Goal: Information Seeking & Learning: Check status

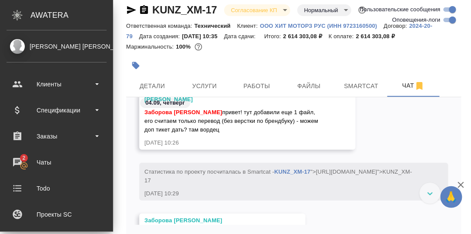
scroll to position [6197, 0]
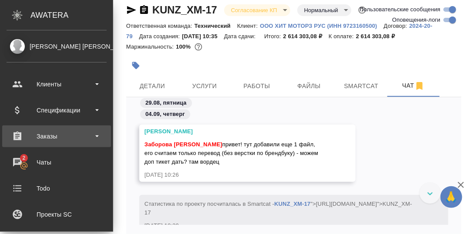
click at [52, 137] on div "Заказы" at bounding box center [57, 136] width 100 height 13
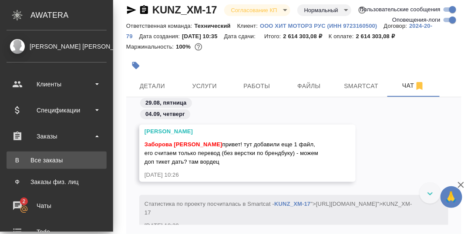
click at [51, 160] on div "Все заказы" at bounding box center [56, 160] width 91 height 9
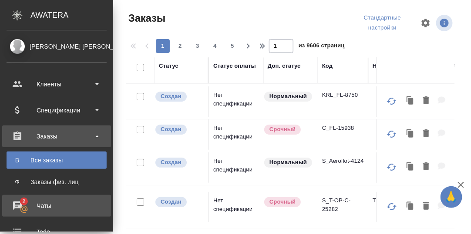
scroll to position [43, 0]
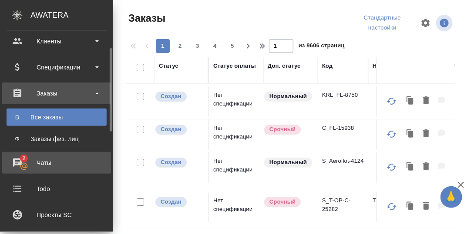
drag, startPoint x: 43, startPoint y: 162, endPoint x: 73, endPoint y: 172, distance: 31.2
click at [44, 162] on div "Чаты" at bounding box center [57, 163] width 100 height 13
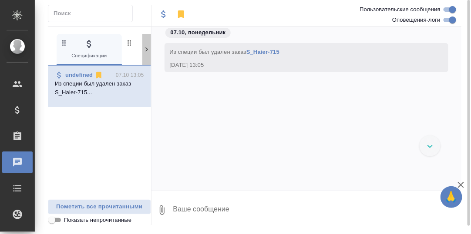
click at [146, 47] on icon at bounding box center [146, 49] width 3 height 4
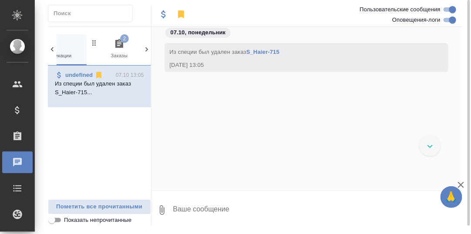
scroll to position [0, 85]
click at [69, 44] on icon "button" at bounding box center [69, 43] width 8 height 9
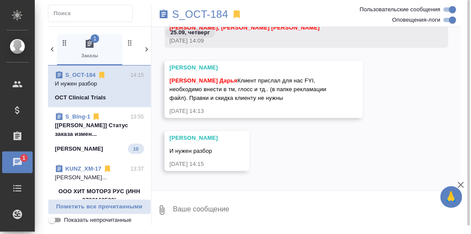
scroll to position [6903, 0]
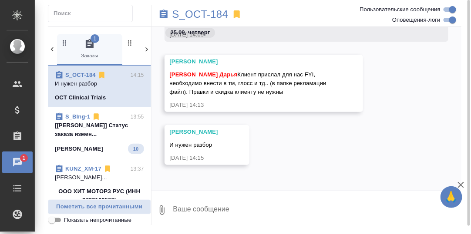
drag, startPoint x: 88, startPoint y: 131, endPoint x: 158, endPoint y: 139, distance: 70.5
click at [90, 132] on p "[Сергеева Анастасия] Статус заказа измен..." at bounding box center [99, 129] width 89 height 17
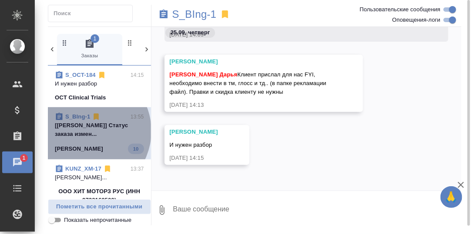
drag, startPoint x: 85, startPoint y: 131, endPoint x: 128, endPoint y: 140, distance: 44.5
click at [86, 131] on p "[Сергеева Анастасия] Статус заказа измен..." at bounding box center [99, 129] width 89 height 17
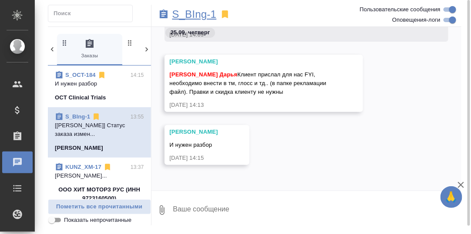
click at [198, 17] on p "S_BIng-1" at bounding box center [194, 14] width 44 height 9
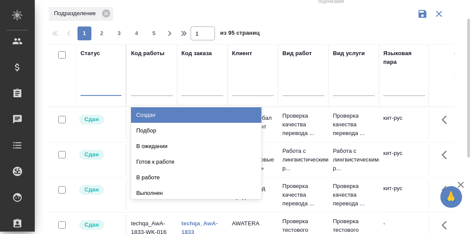
scroll to position [35, 0]
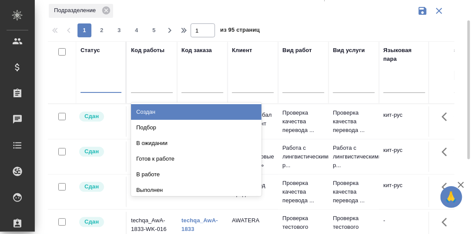
click at [146, 110] on div "Создан" at bounding box center [196, 112] width 130 height 16
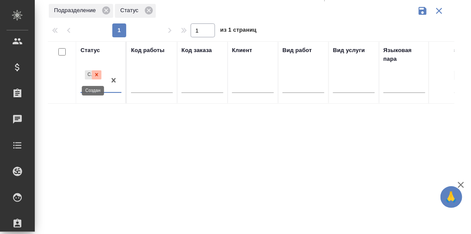
drag, startPoint x: 97, startPoint y: 71, endPoint x: 100, endPoint y: 79, distance: 8.4
click at [97, 72] on icon at bounding box center [97, 75] width 6 height 6
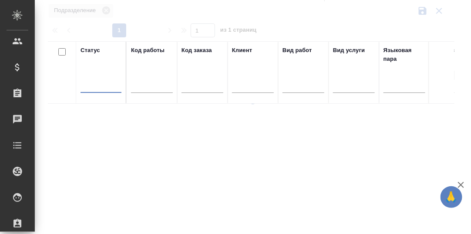
click at [99, 86] on div at bounding box center [100, 84] width 41 height 13
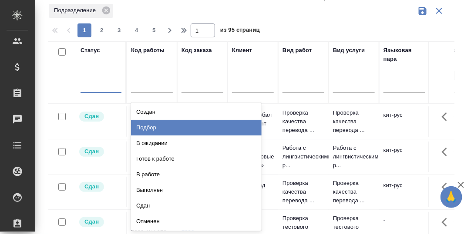
drag, startPoint x: 144, startPoint y: 129, endPoint x: 126, endPoint y: 134, distance: 18.0
click at [144, 129] on div "Подбор" at bounding box center [196, 128] width 130 height 16
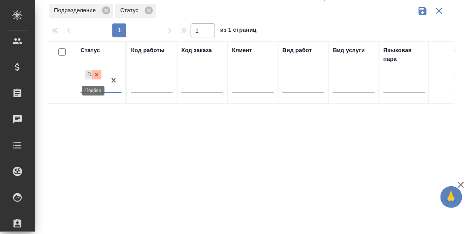
click at [97, 76] on icon at bounding box center [96, 75] width 3 height 3
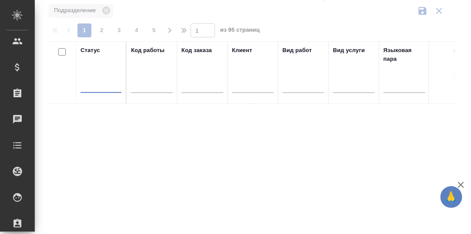
click at [97, 85] on div at bounding box center [100, 84] width 41 height 13
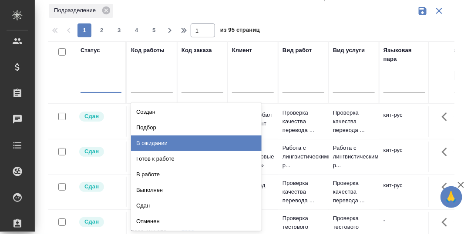
click at [150, 141] on div "В ожидании" at bounding box center [196, 144] width 130 height 16
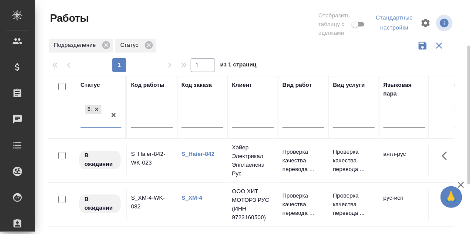
scroll to position [0, 0]
click at [96, 108] on icon at bounding box center [97, 110] width 6 height 6
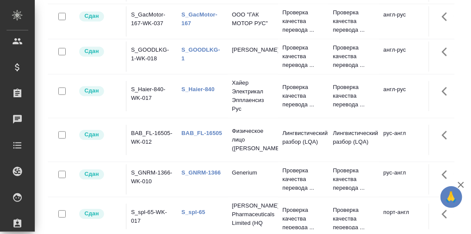
scroll to position [261, 0]
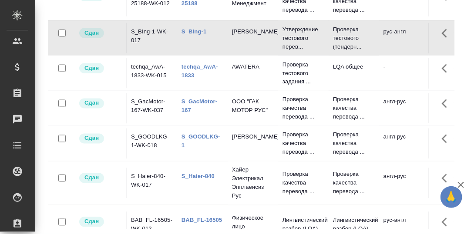
click at [192, 99] on link "S_GacMotor-167" at bounding box center [199, 106] width 36 height 15
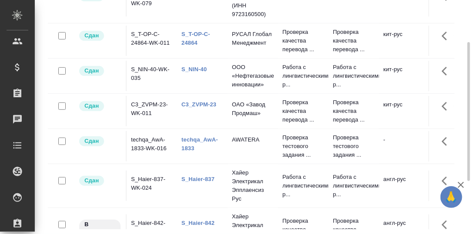
scroll to position [0, 0]
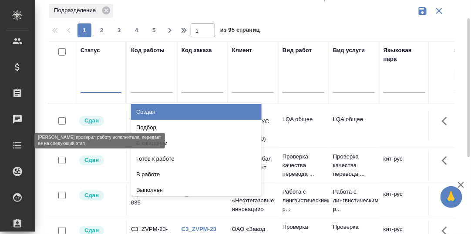
scroll to position [35, 0]
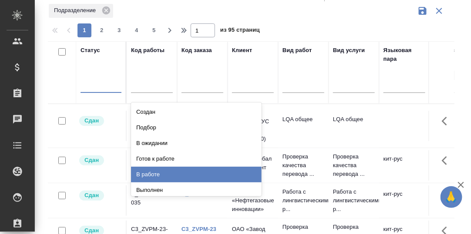
click at [152, 171] on div "В работе" at bounding box center [196, 175] width 130 height 16
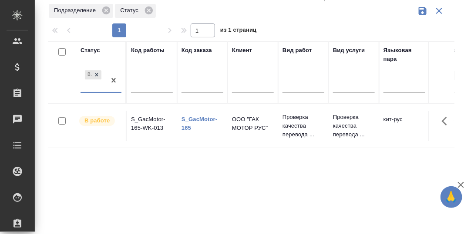
click at [200, 119] on link "S_GacMotor-165" at bounding box center [199, 123] width 36 height 15
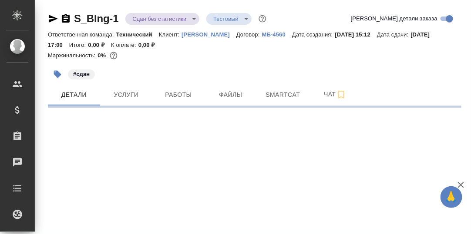
select select "RU"
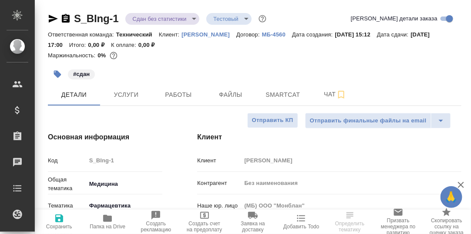
type textarea "x"
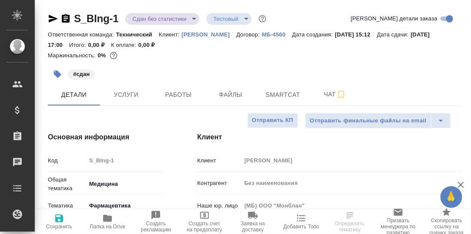
type textarea "x"
click at [331, 96] on span "Чат" at bounding box center [335, 94] width 42 height 11
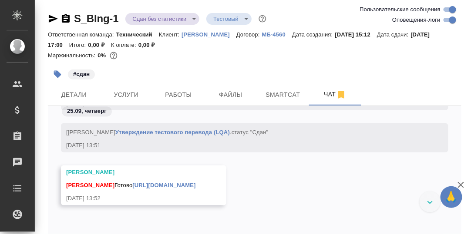
scroll to position [6475, 0]
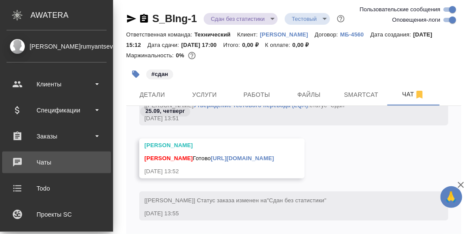
click at [41, 161] on div "Чаты" at bounding box center [57, 162] width 100 height 13
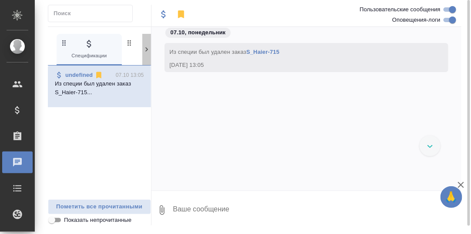
click at [145, 49] on icon at bounding box center [146, 49] width 9 height 9
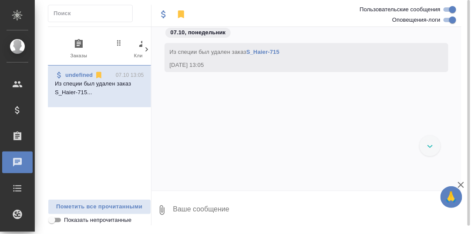
scroll to position [0, 85]
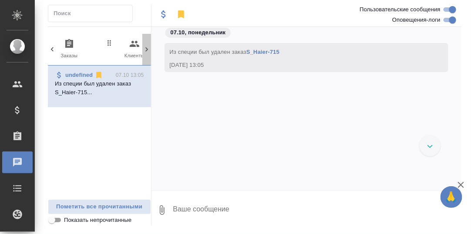
click at [145, 50] on icon at bounding box center [146, 49] width 9 height 9
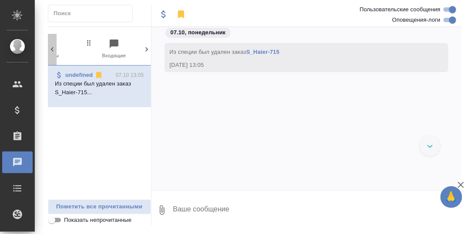
click at [51, 48] on icon at bounding box center [52, 49] width 9 height 9
click at [68, 44] on icon "button" at bounding box center [69, 44] width 10 height 10
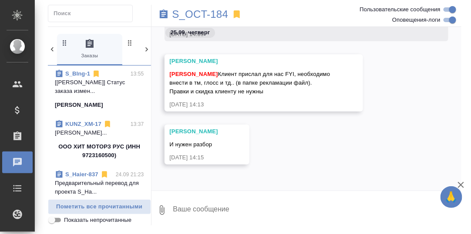
scroll to position [0, 0]
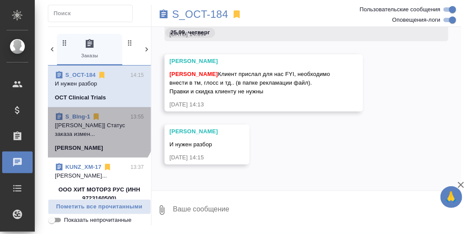
click at [97, 127] on p "[Сергеева Анастасия] Статус заказа измен..." at bounding box center [99, 129] width 89 height 17
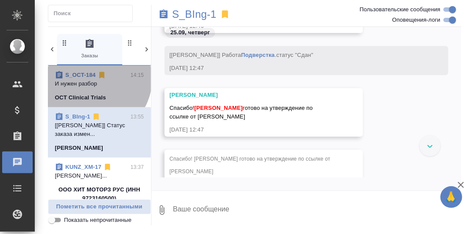
click at [85, 76] on link "S_OCT-184" at bounding box center [80, 75] width 30 height 7
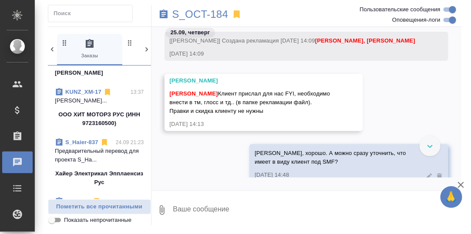
scroll to position [87, 0]
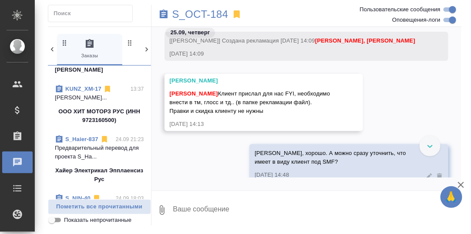
drag, startPoint x: 84, startPoint y: 87, endPoint x: 89, endPoint y: 88, distance: 4.4
click at [84, 87] on link "KUNZ_XM-17" at bounding box center [83, 89] width 36 height 7
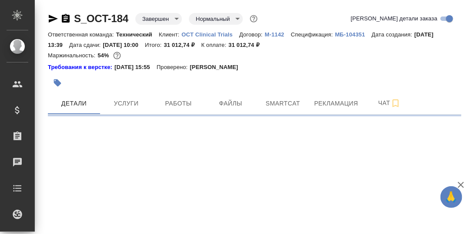
select select "RU"
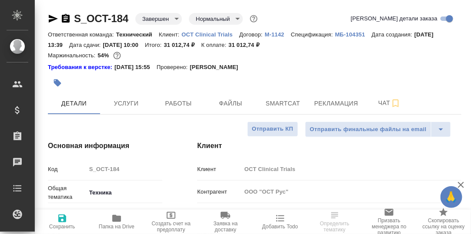
type textarea "x"
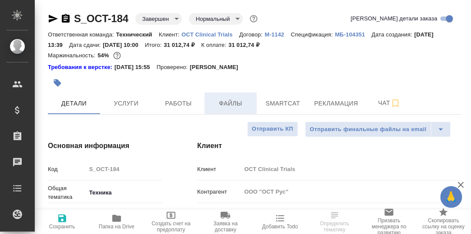
type textarea "x"
drag, startPoint x: 179, startPoint y: 104, endPoint x: 248, endPoint y: 104, distance: 69.2
click at [181, 105] on span "Работы" at bounding box center [178, 103] width 42 height 11
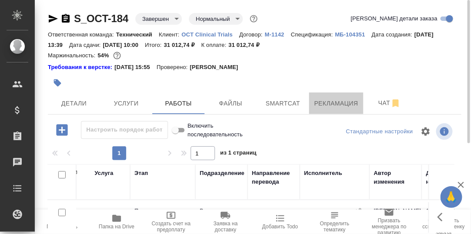
drag, startPoint x: 329, startPoint y: 103, endPoint x: 215, endPoint y: 138, distance: 119.3
click at [327, 104] on span "Рекламация" at bounding box center [336, 103] width 44 height 11
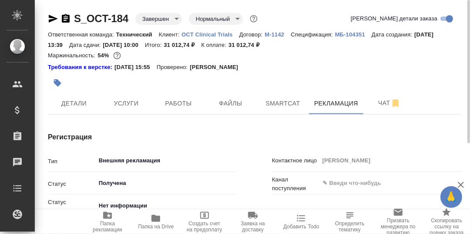
type textarea "x"
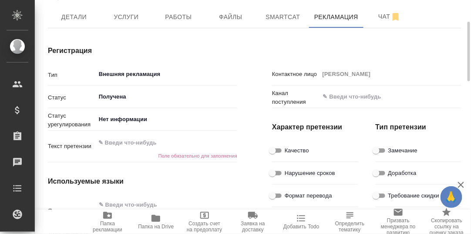
type textarea "x"
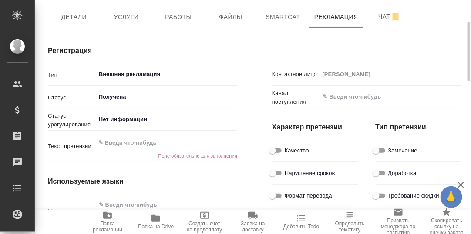
type textarea "x"
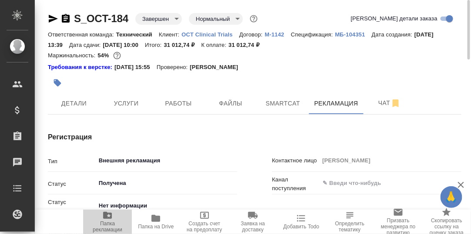
click at [105, 217] on icon "button" at bounding box center [107, 215] width 9 height 7
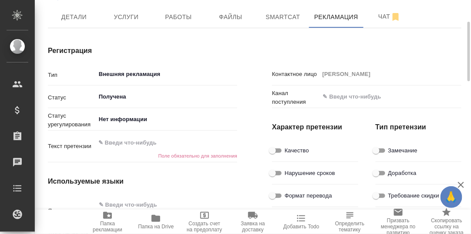
drag, startPoint x: 135, startPoint y: 16, endPoint x: 140, endPoint y: 39, distance: 24.2
click at [134, 16] on span "Услуги" at bounding box center [126, 17] width 42 height 11
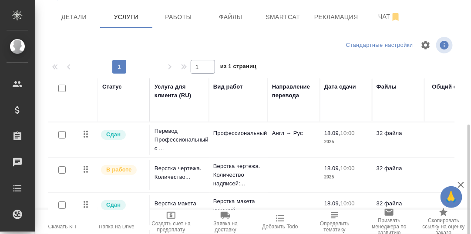
scroll to position [139, 0]
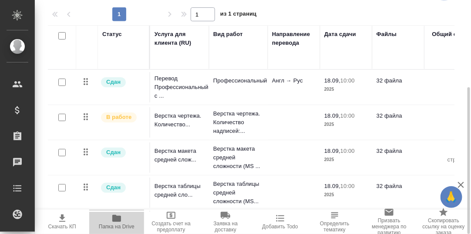
click at [115, 219] on icon "button" at bounding box center [116, 218] width 9 height 7
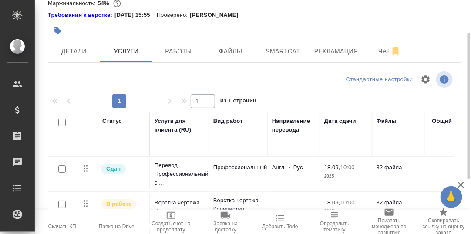
scroll to position [9, 0]
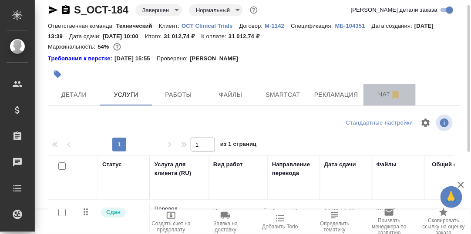
click at [388, 92] on span "Чат" at bounding box center [389, 94] width 42 height 11
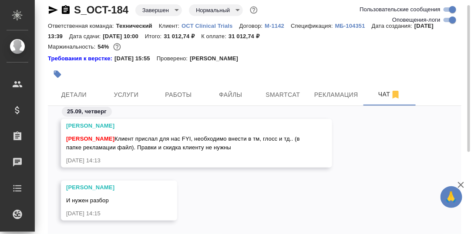
scroll to position [52, 0]
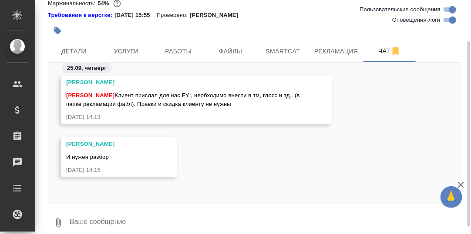
click at [85, 223] on textarea at bounding box center [265, 223] width 392 height 30
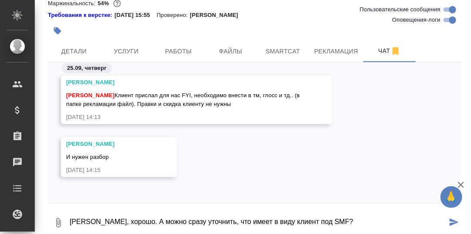
type textarea "Настя, хорошо. А можно сразу уточнить, что имеет в виду клиент под SMF?"
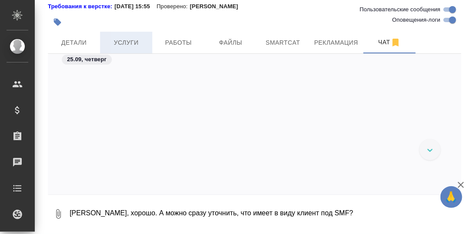
scroll to position [47973, 0]
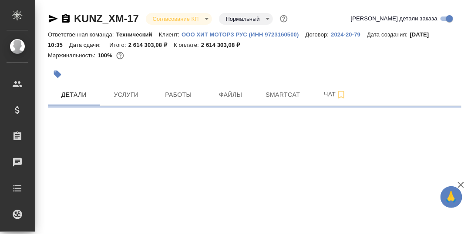
select select "RU"
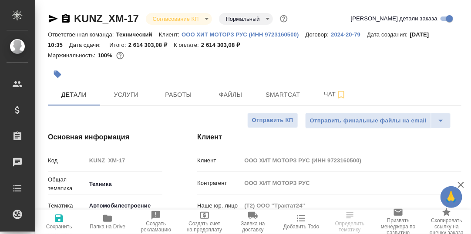
type textarea "x"
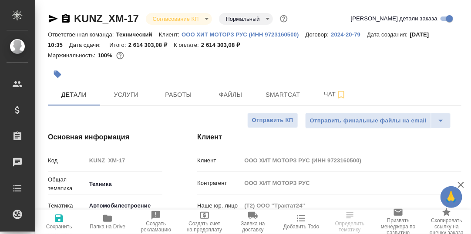
type textarea "x"
click at [332, 95] on span "Чат" at bounding box center [335, 94] width 42 height 11
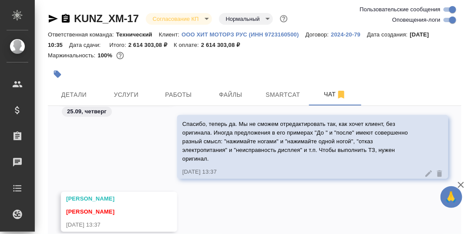
scroll to position [10513, 0]
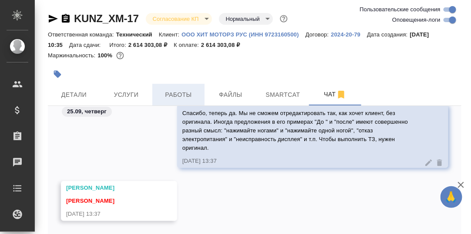
click at [170, 94] on span "Работы" at bounding box center [178, 95] width 42 height 11
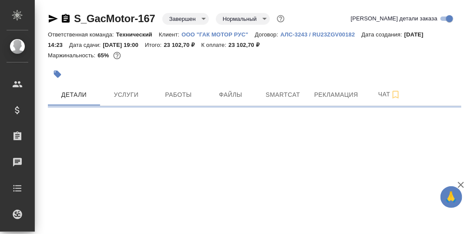
select select "RU"
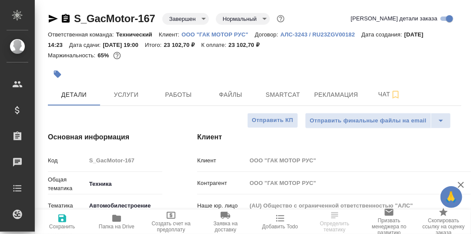
type textarea "x"
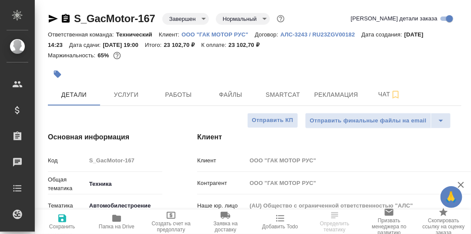
type textarea "x"
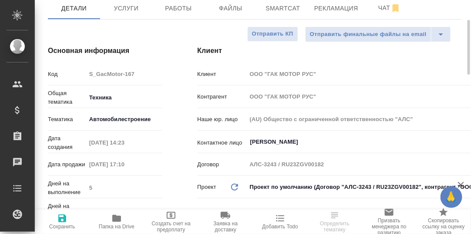
type textarea "x"
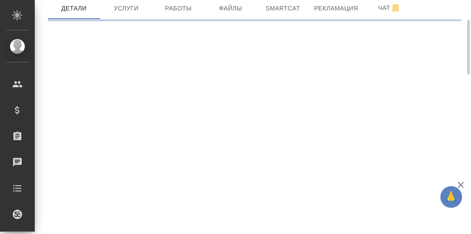
select select "RU"
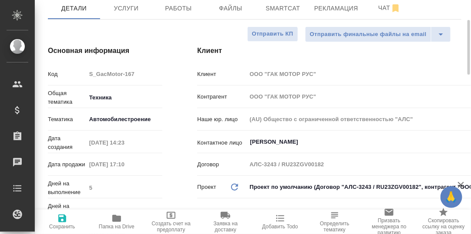
type textarea "x"
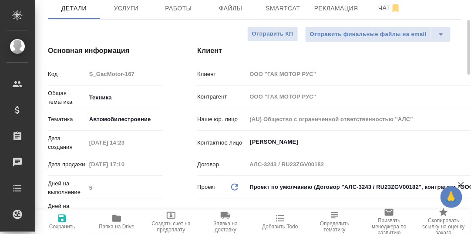
type textarea "x"
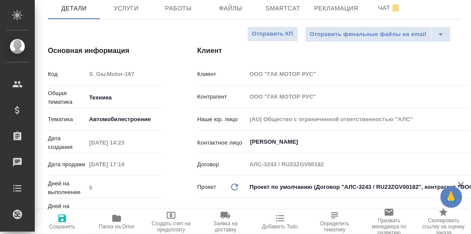
type textarea "x"
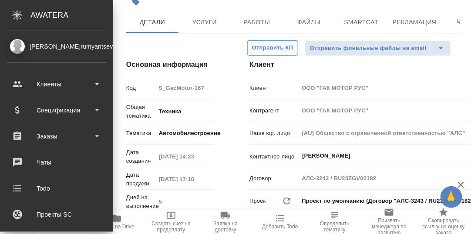
type textarea "x"
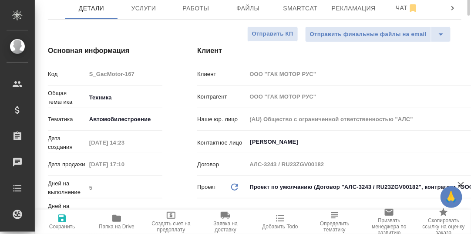
scroll to position [0, 0]
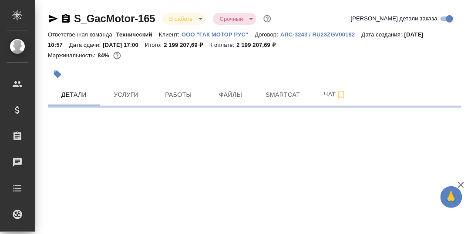
select select "RU"
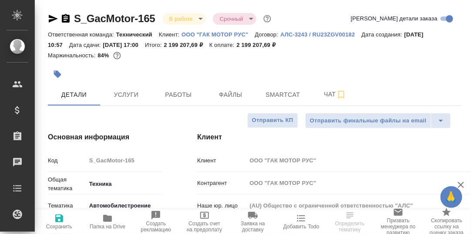
type textarea "x"
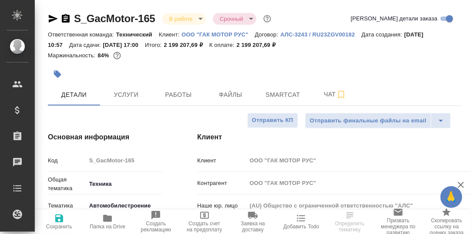
type textarea "x"
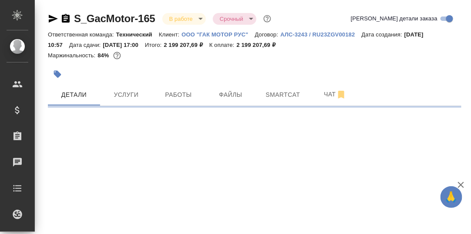
select select "RU"
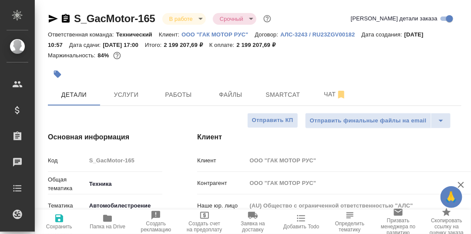
type textarea "x"
drag, startPoint x: 269, startPoint y: 97, endPoint x: 261, endPoint y: 102, distance: 9.0
click at [268, 97] on span "Smartcat" at bounding box center [283, 95] width 42 height 11
